Goal: Information Seeking & Learning: Learn about a topic

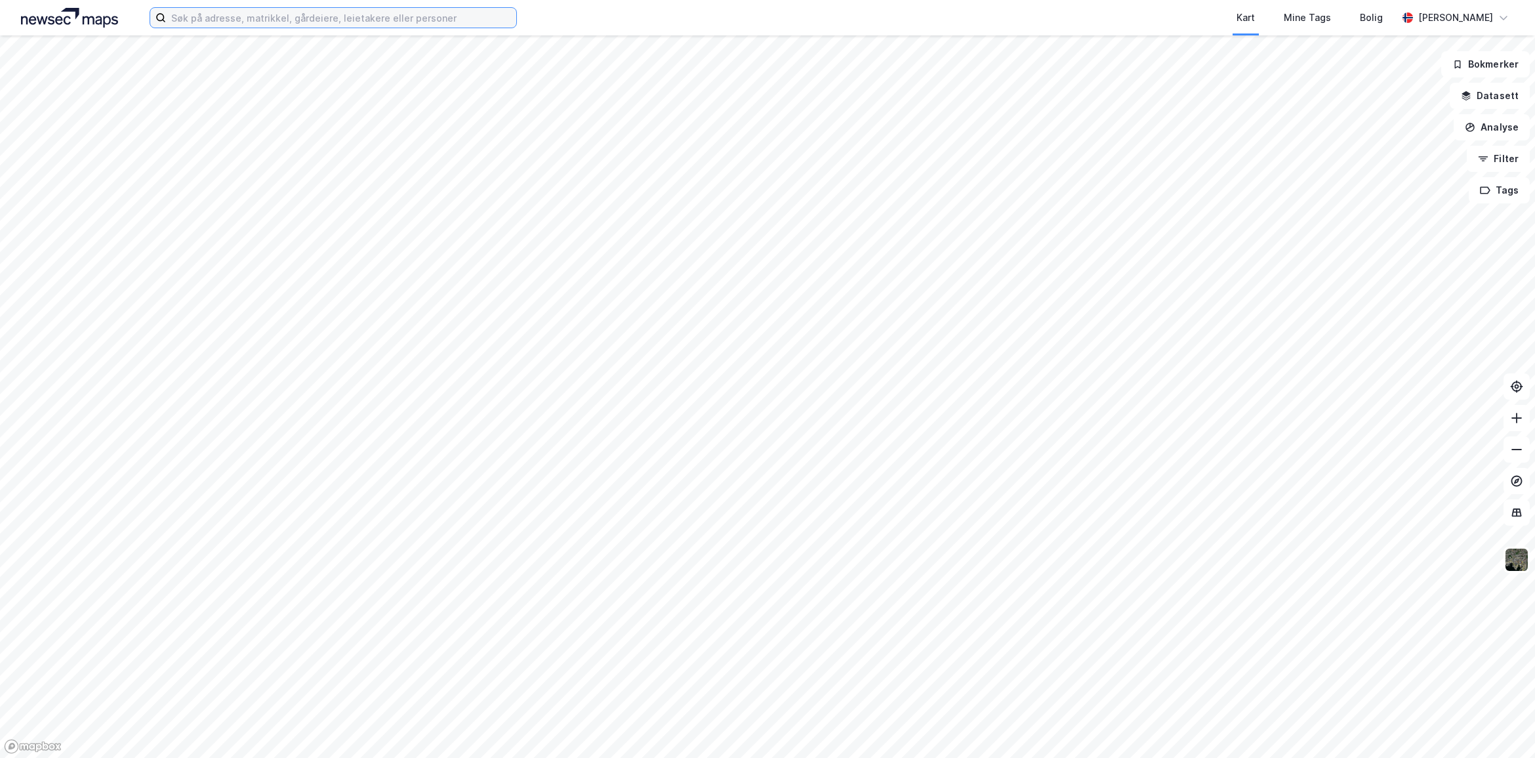
click at [404, 17] on input at bounding box center [341, 18] width 350 height 20
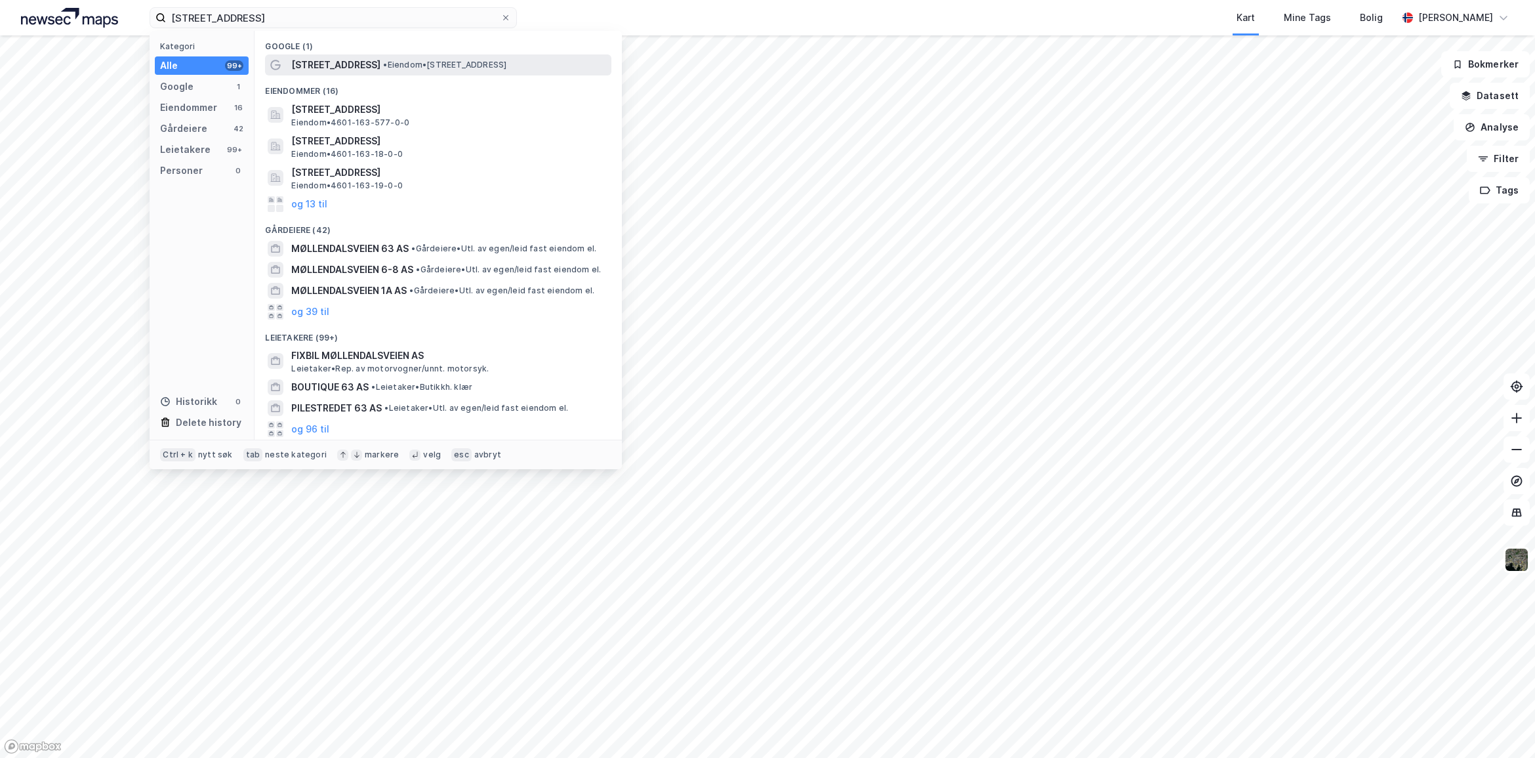
click at [405, 64] on span "• Eiendom • [STREET_ADDRESS]" at bounding box center [444, 65] width 123 height 10
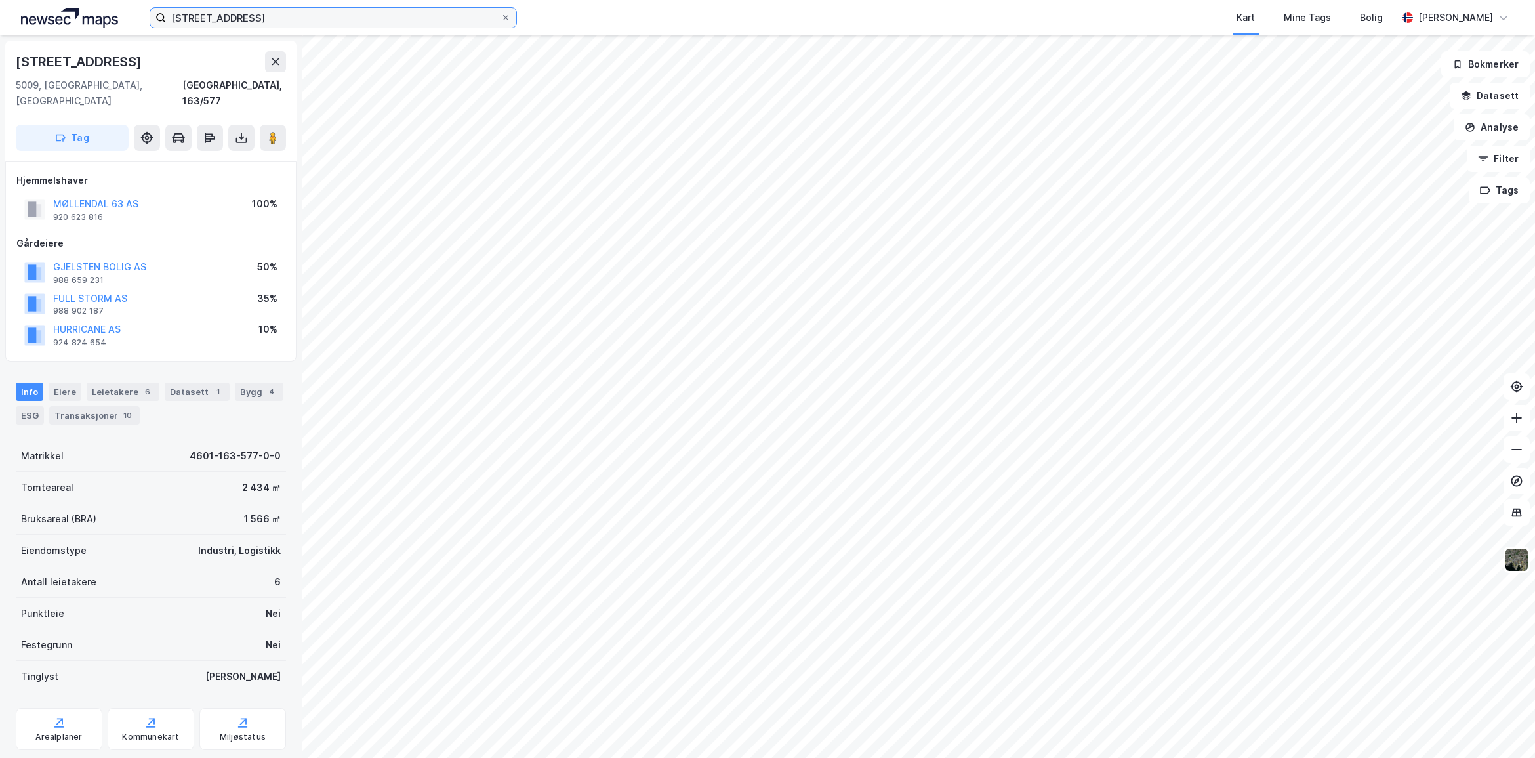
click at [274, 12] on input "[STREET_ADDRESS]" at bounding box center [333, 18] width 335 height 20
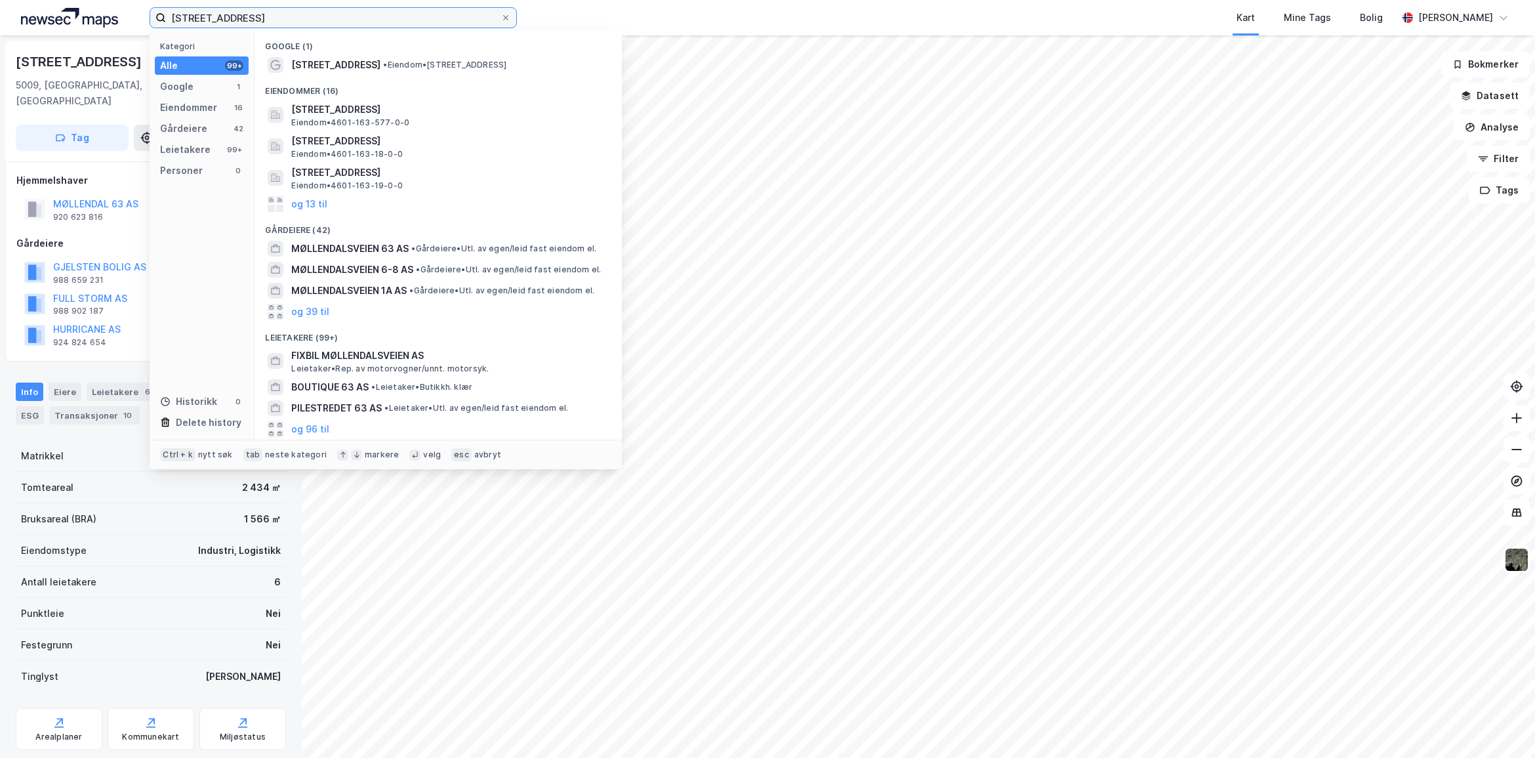
drag, startPoint x: 277, startPoint y: 18, endPoint x: 60, endPoint y: 24, distance: 217.9
click at [60, 24] on div "mølledalsveien 63 Kategori Alle 99+ Google 1 Eiendommer 16 Gårdeiere 42 Leietak…" at bounding box center [767, 17] width 1535 height 35
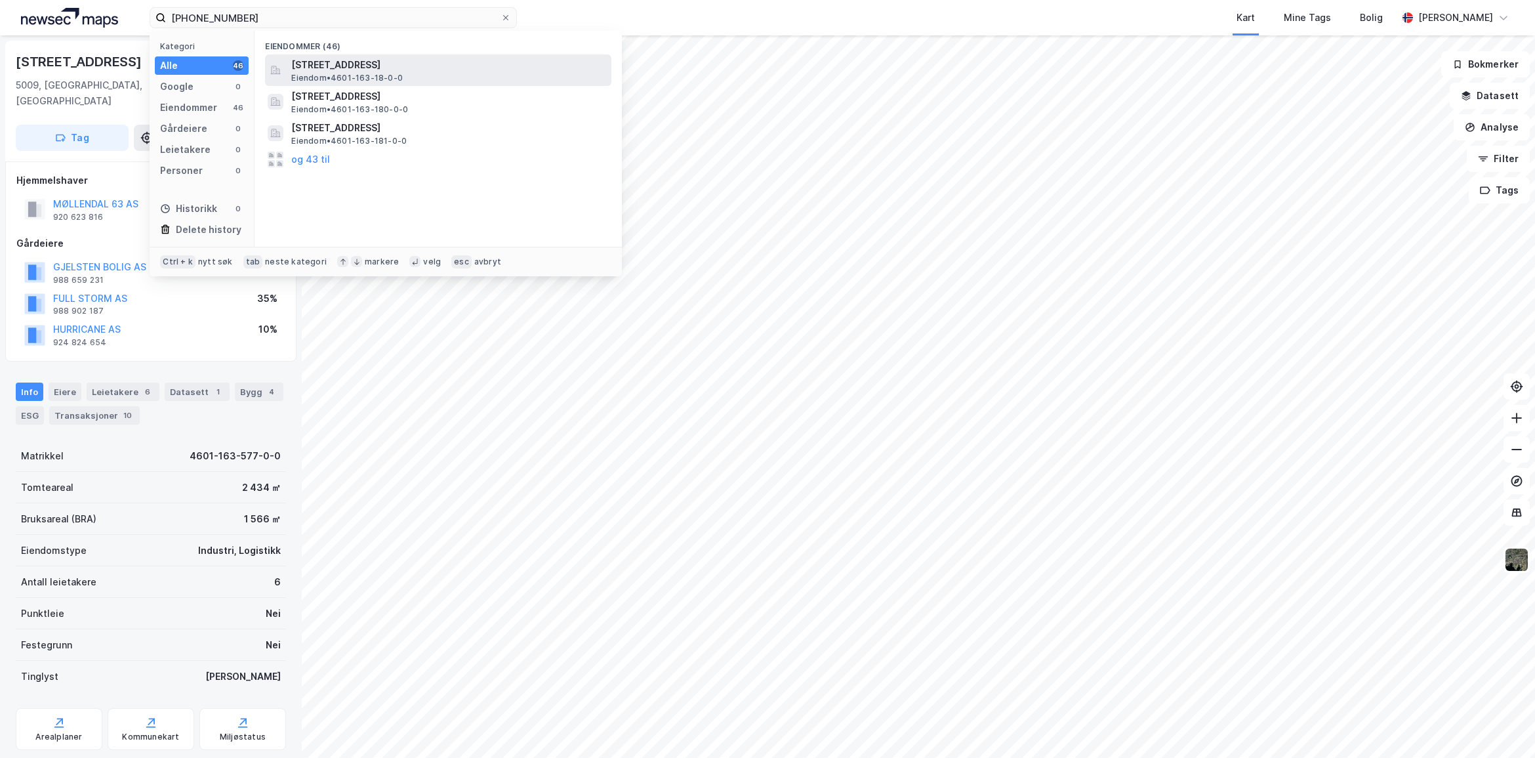
click at [420, 64] on span "[STREET_ADDRESS]" at bounding box center [448, 65] width 315 height 16
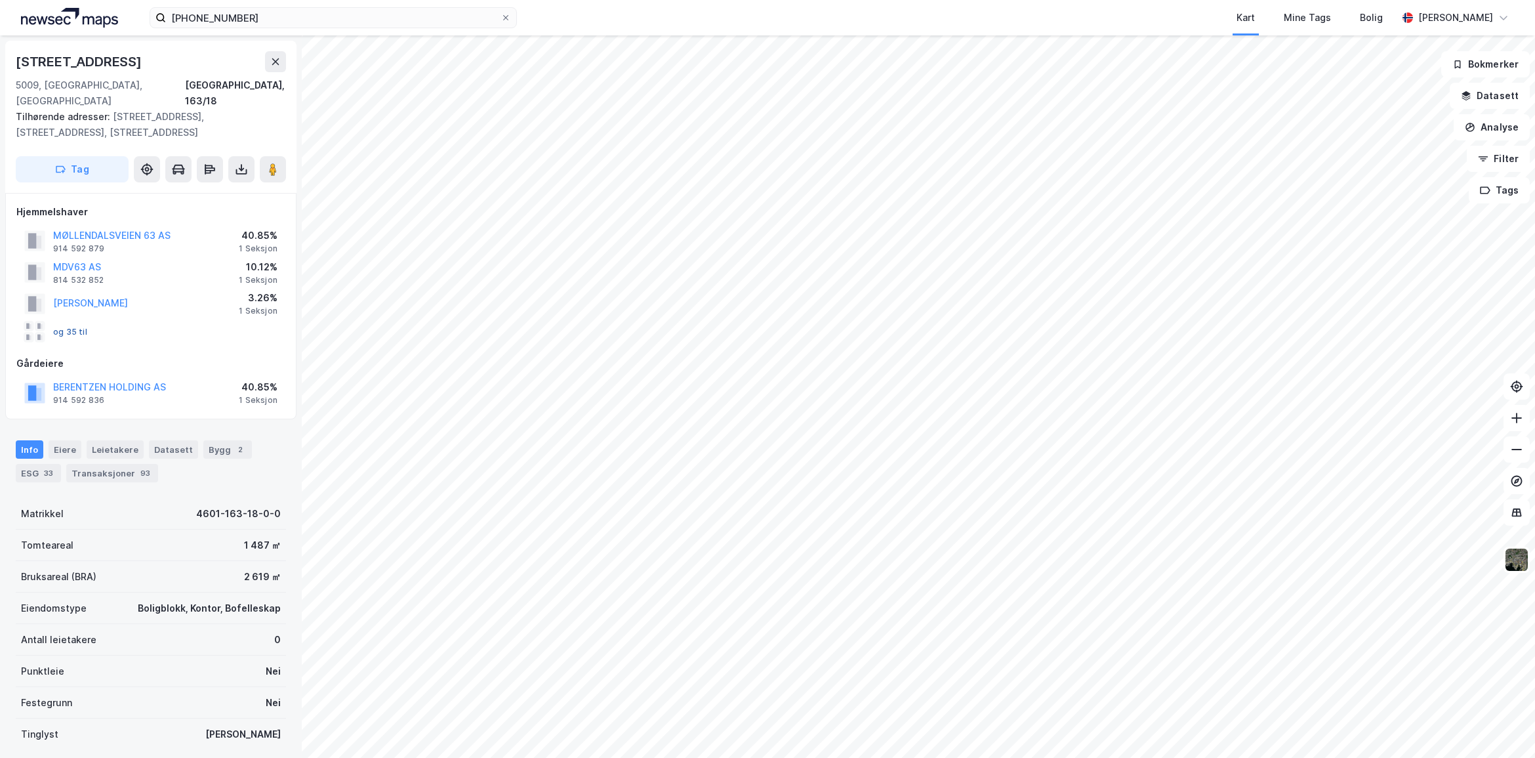
click at [0, 0] on button "og 35 til" at bounding box center [0, 0] width 0 height 0
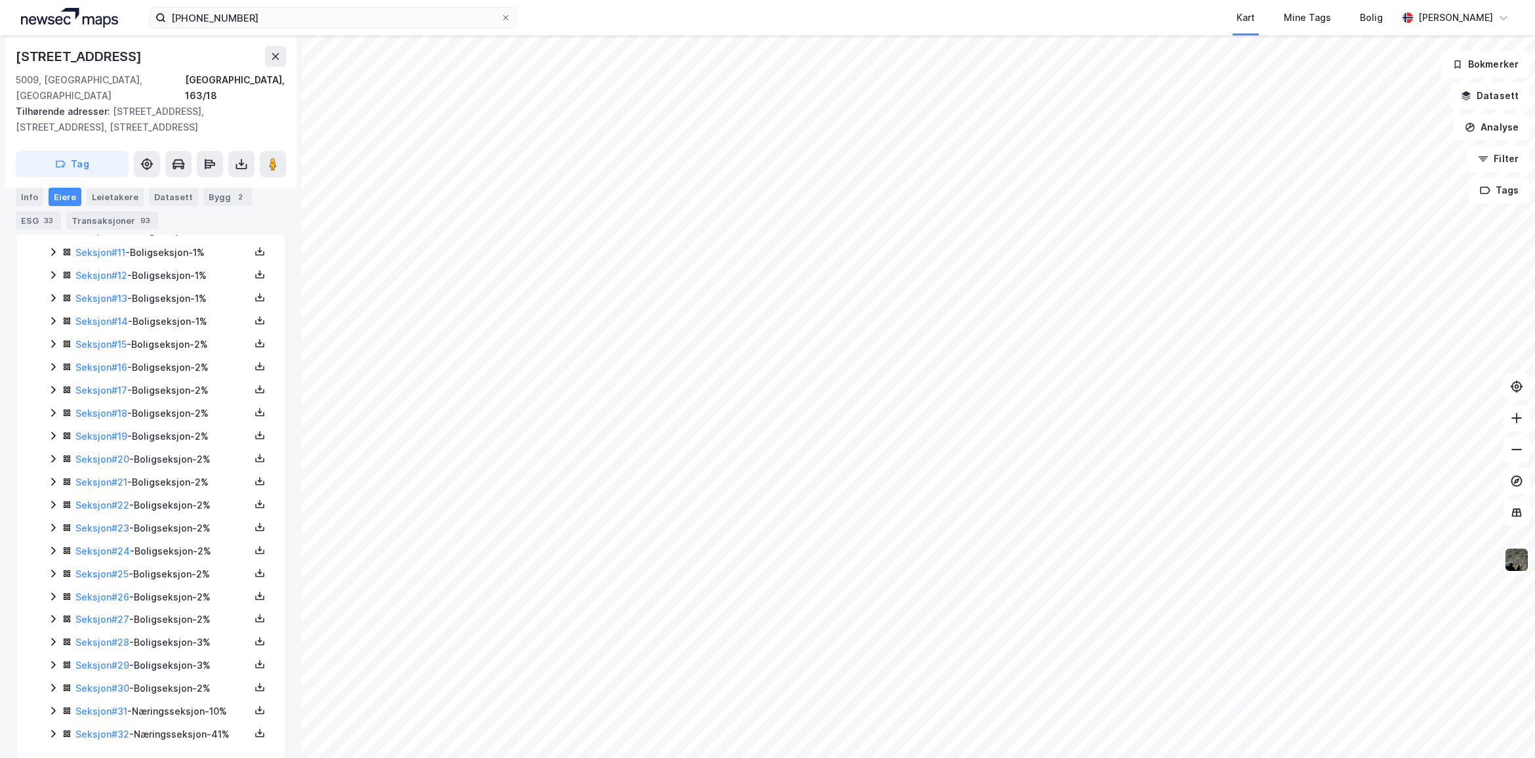
scroll to position [579, 0]
click at [251, 14] on input "[PHONE_NUMBER]" at bounding box center [333, 18] width 335 height 20
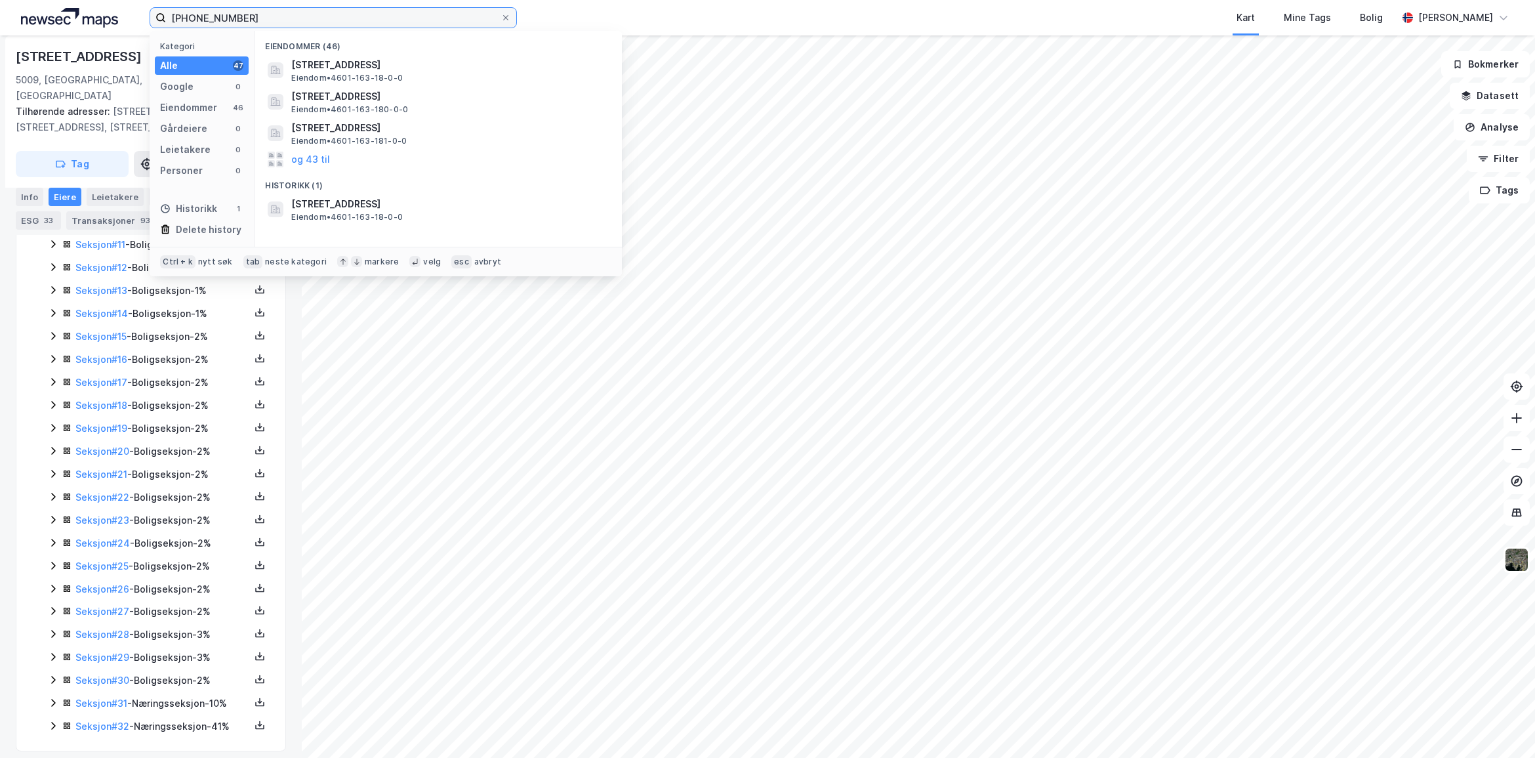
drag, startPoint x: 304, startPoint y: 20, endPoint x: -30, endPoint y: 10, distance: 333.4
click at [0, 10] on html "[PHONE_NUMBER] Kategori Alle 47 Google 0 Eiendommer 46 Gårdeiere 0 Leietakere 0…" at bounding box center [767, 379] width 1535 height 758
paste input "Mjåvannsvegen 155"
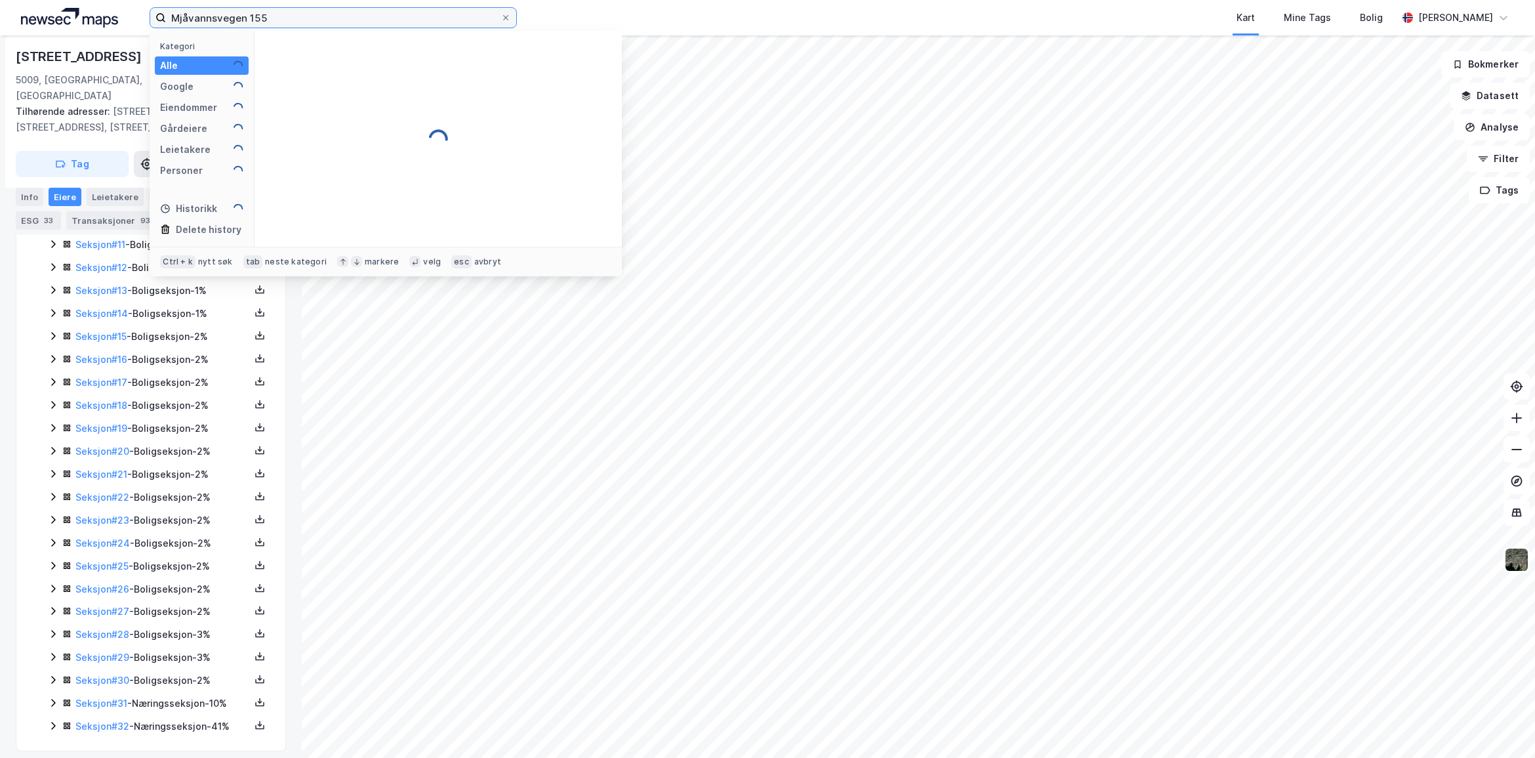
type input "Mjåvannsvegen 155"
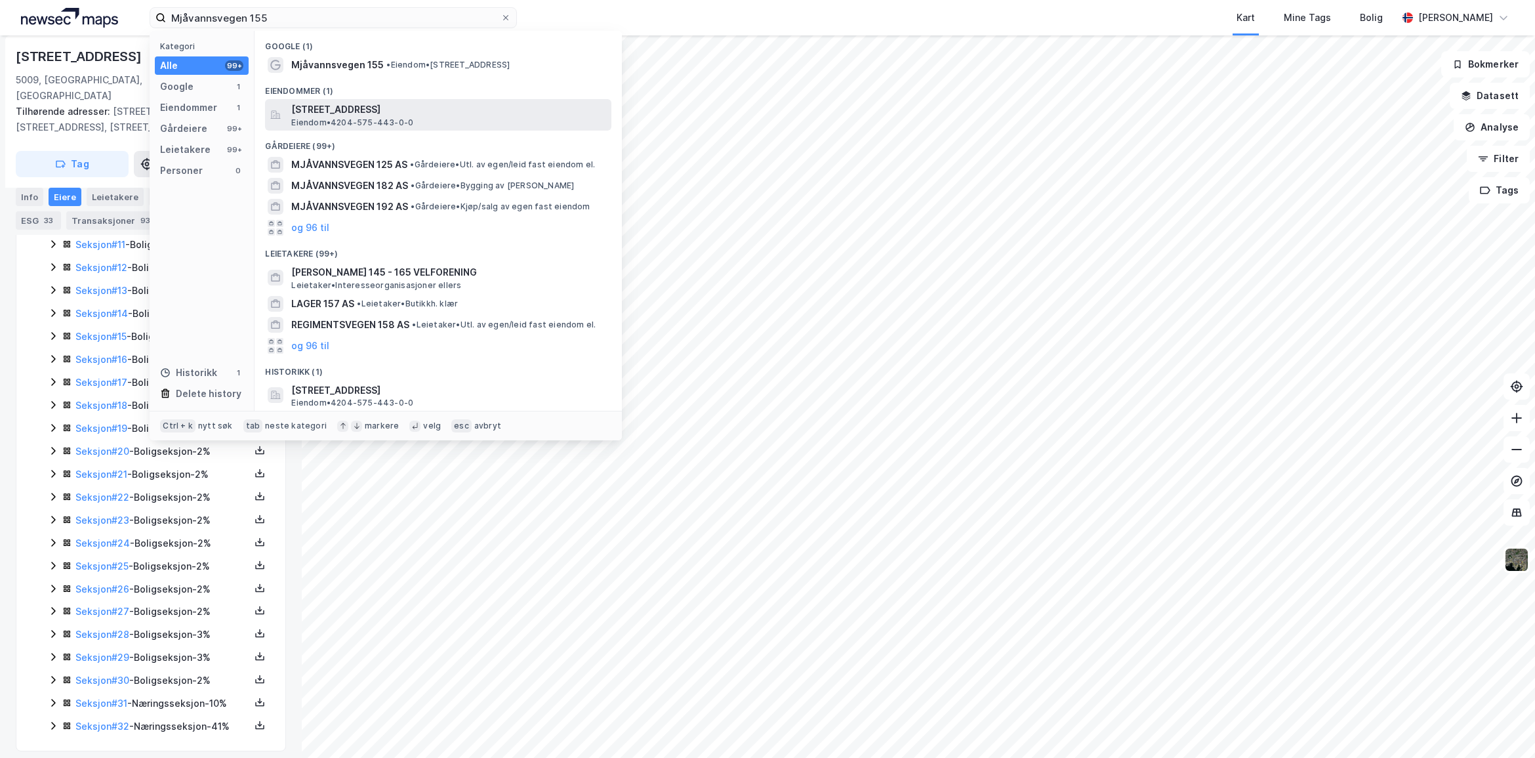
click at [392, 113] on span "[STREET_ADDRESS]" at bounding box center [448, 110] width 315 height 16
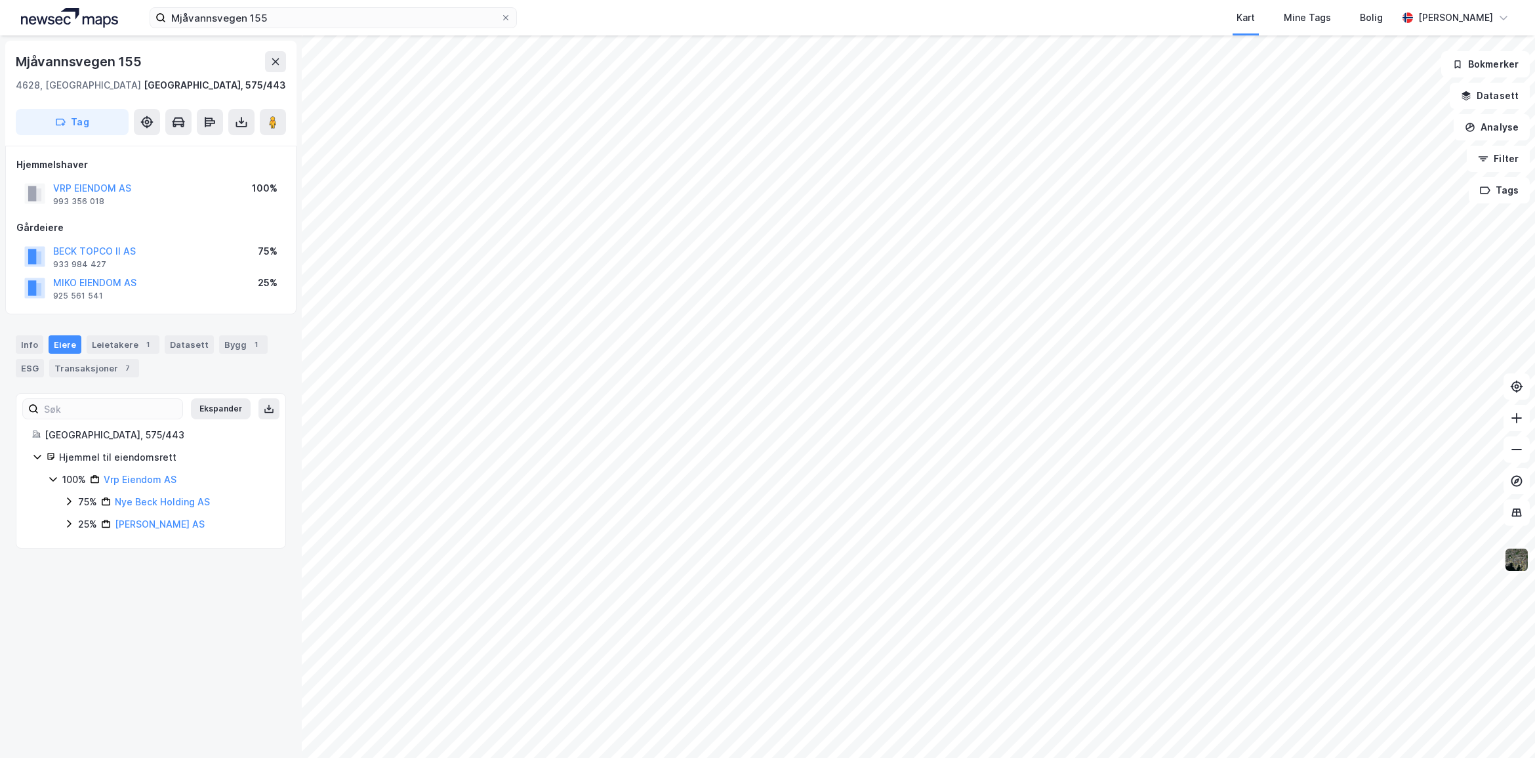
click at [1525, 571] on img at bounding box center [1516, 559] width 25 height 25
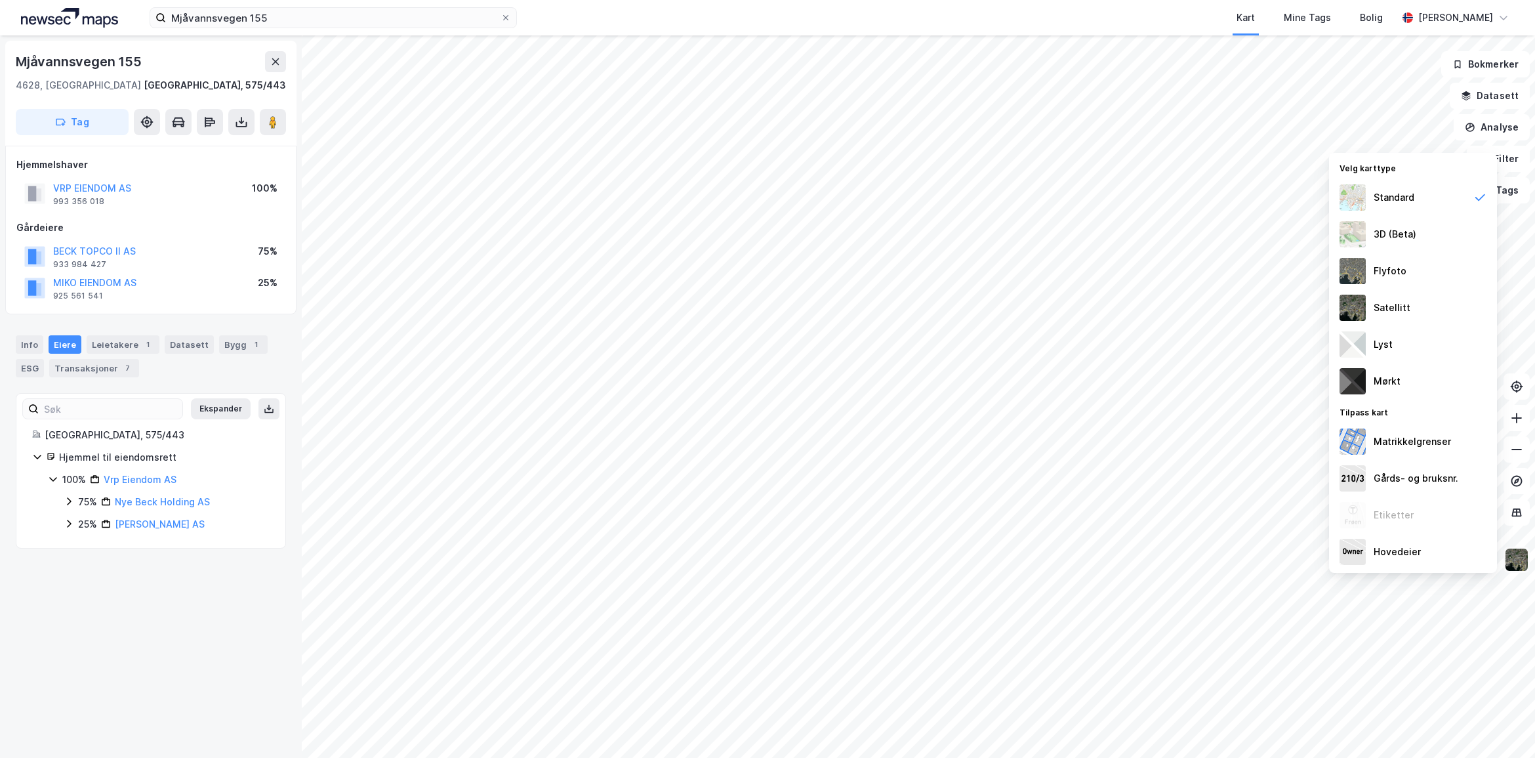
click at [1509, 562] on img at bounding box center [1516, 559] width 25 height 25
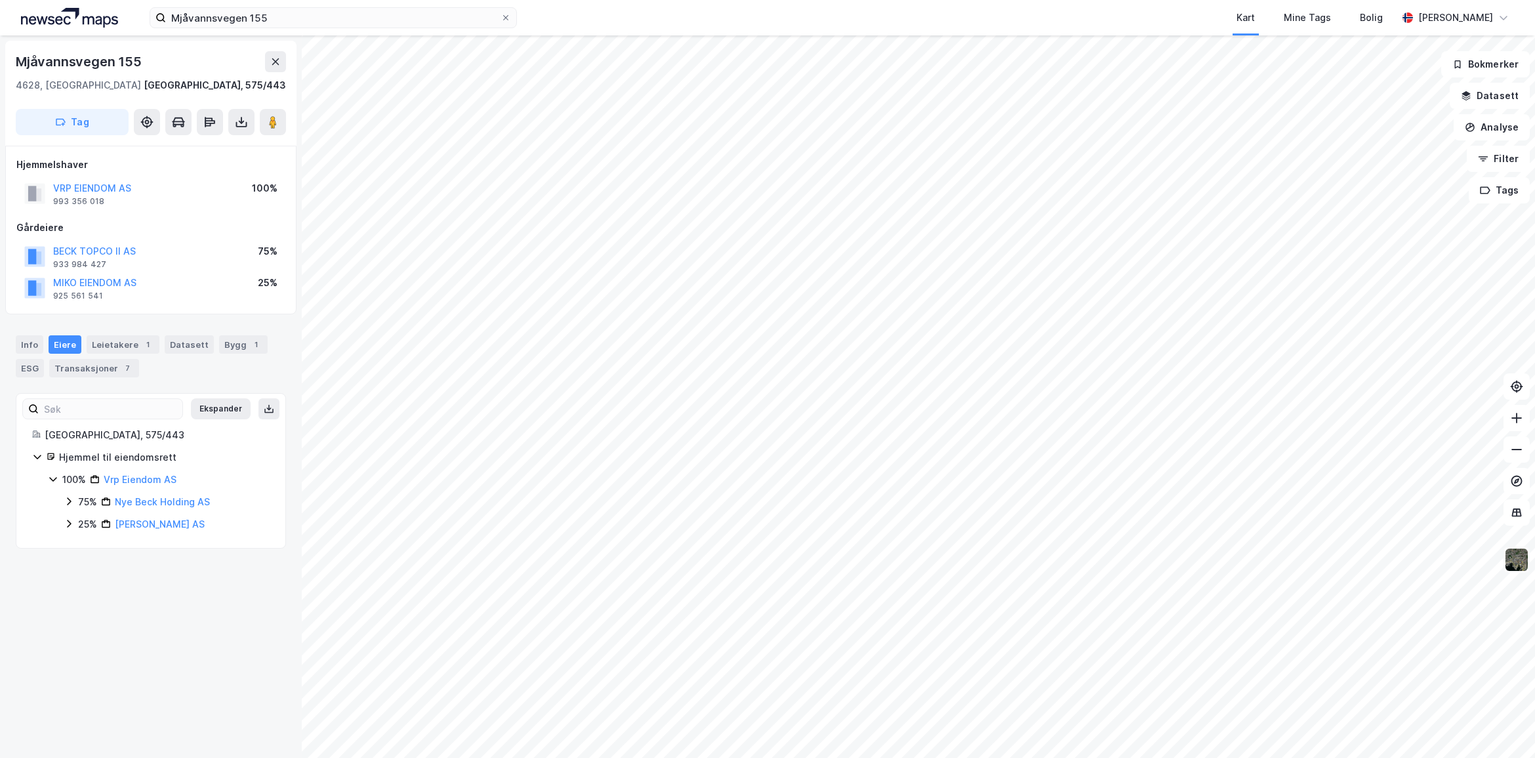
click at [1517, 558] on img at bounding box center [1516, 559] width 25 height 25
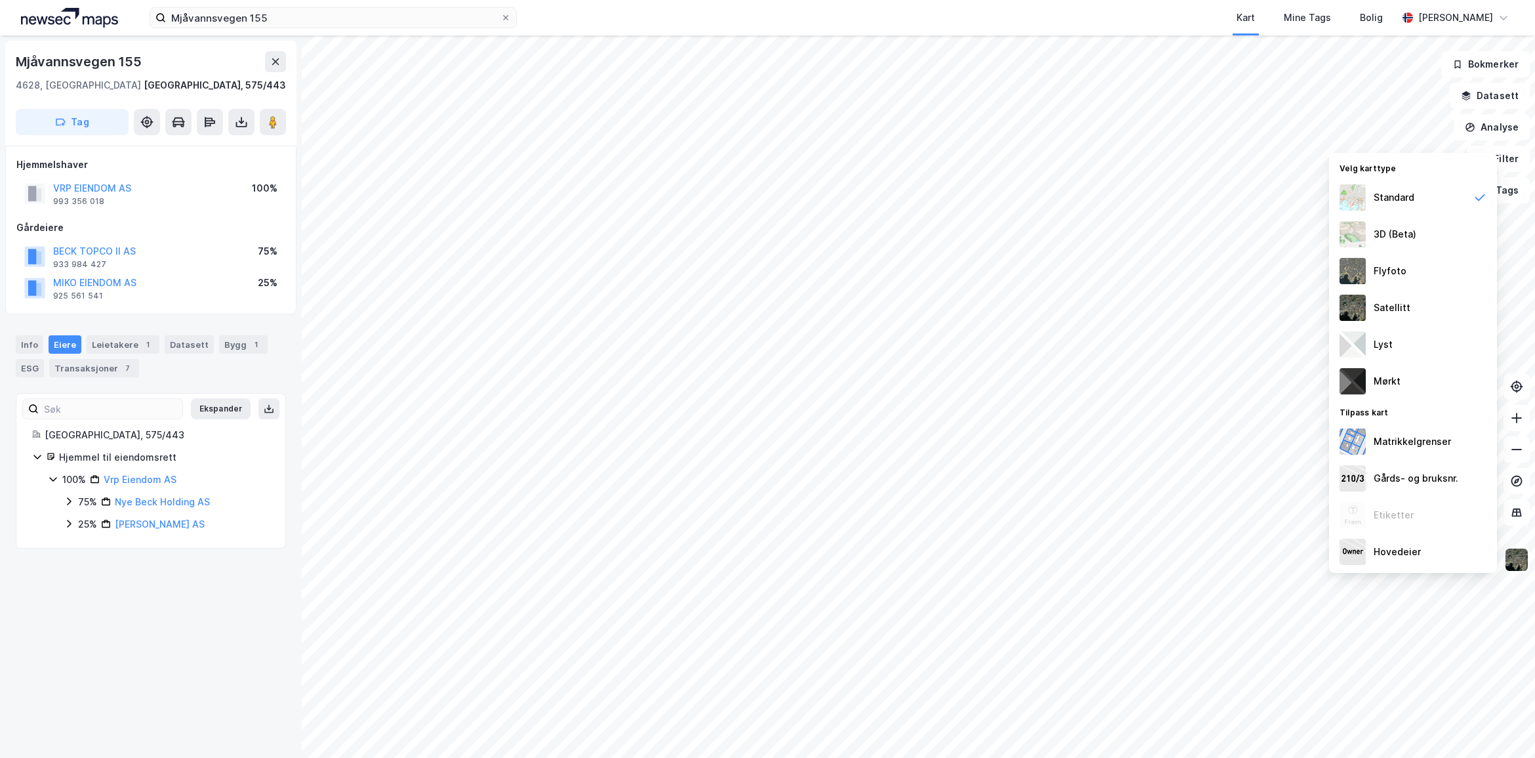
click at [1517, 558] on img at bounding box center [1516, 559] width 25 height 25
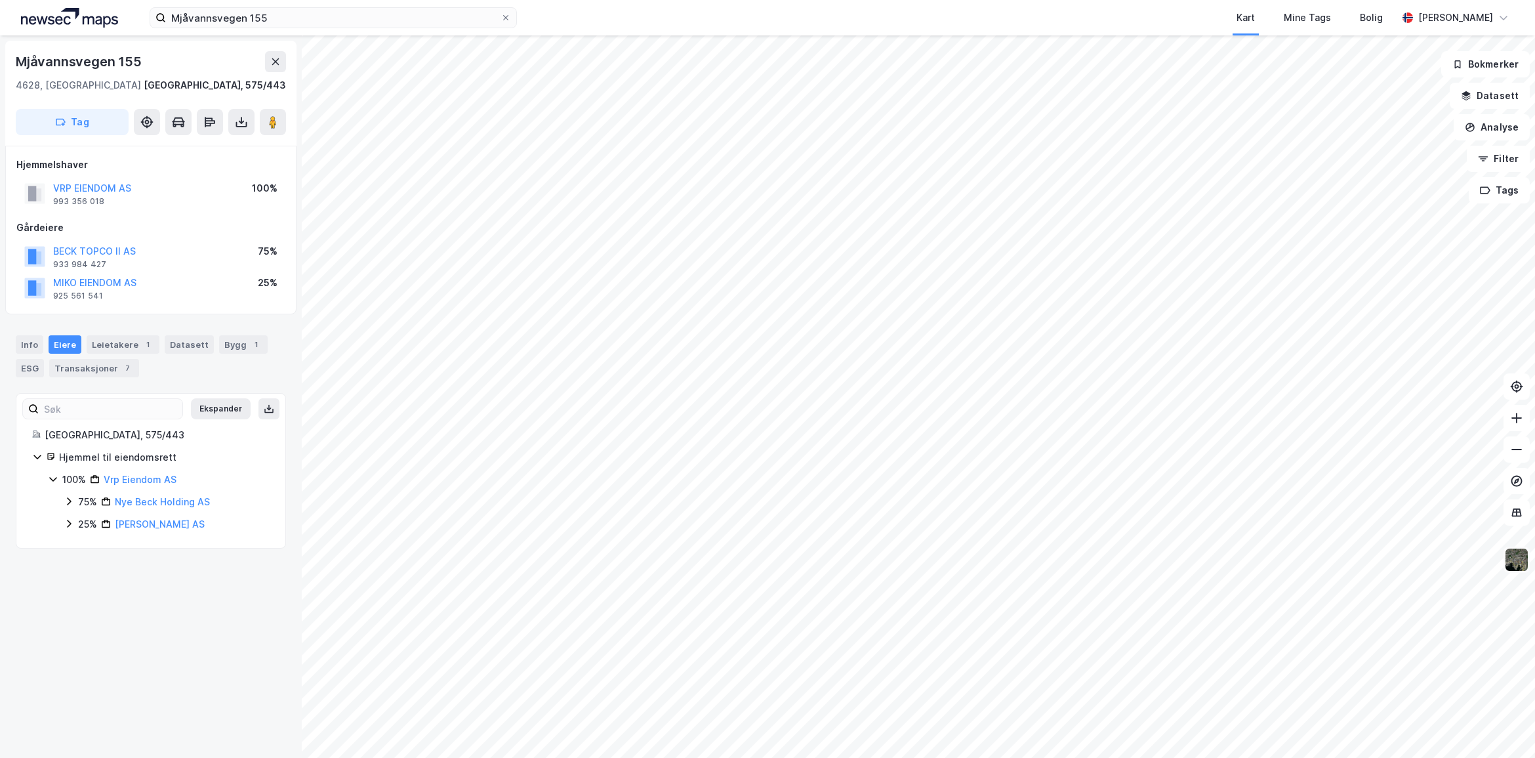
click at [1517, 558] on img at bounding box center [1516, 559] width 25 height 25
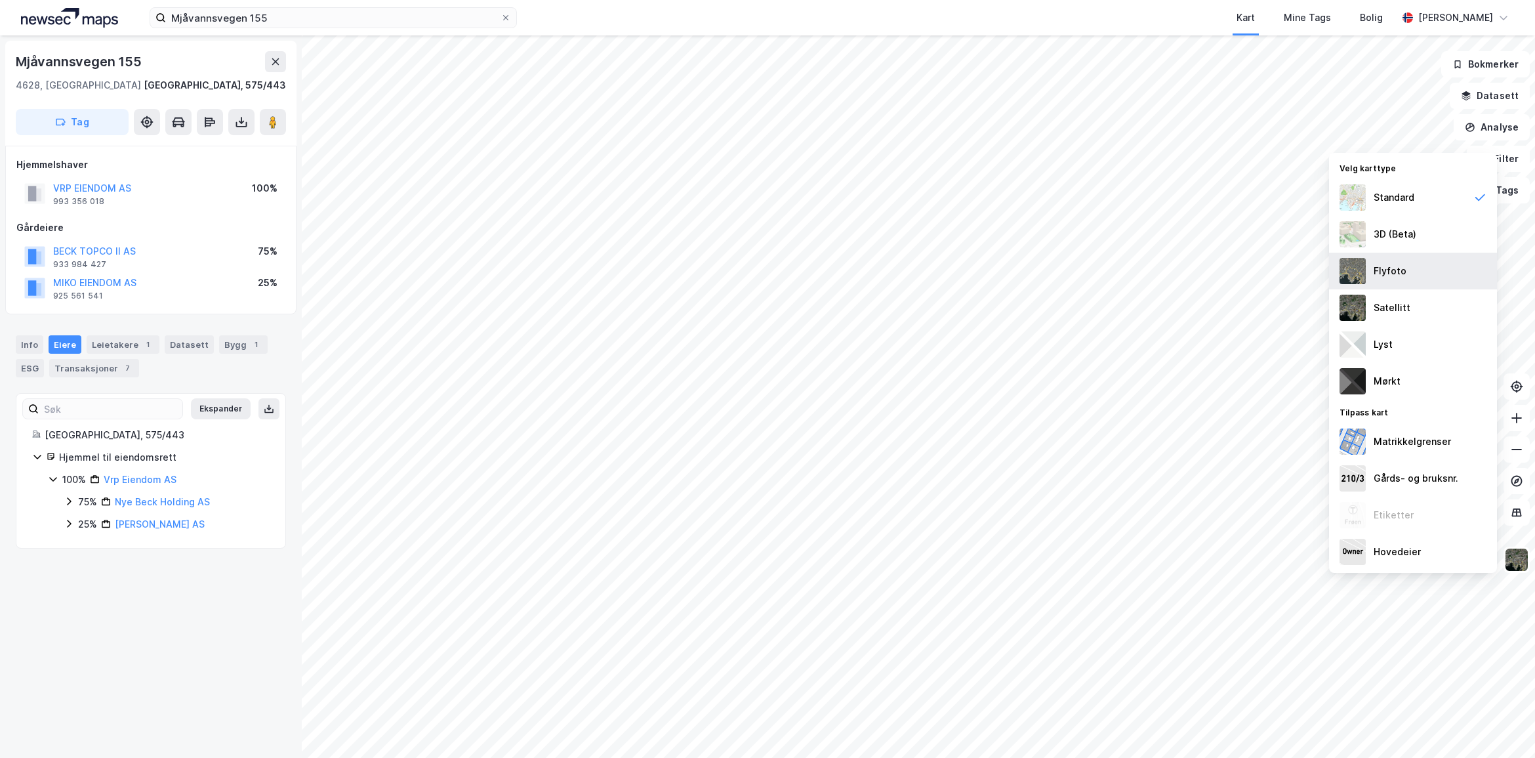
click at [1392, 268] on div "Flyfoto" at bounding box center [1390, 271] width 33 height 16
